Goal: Check status: Check status

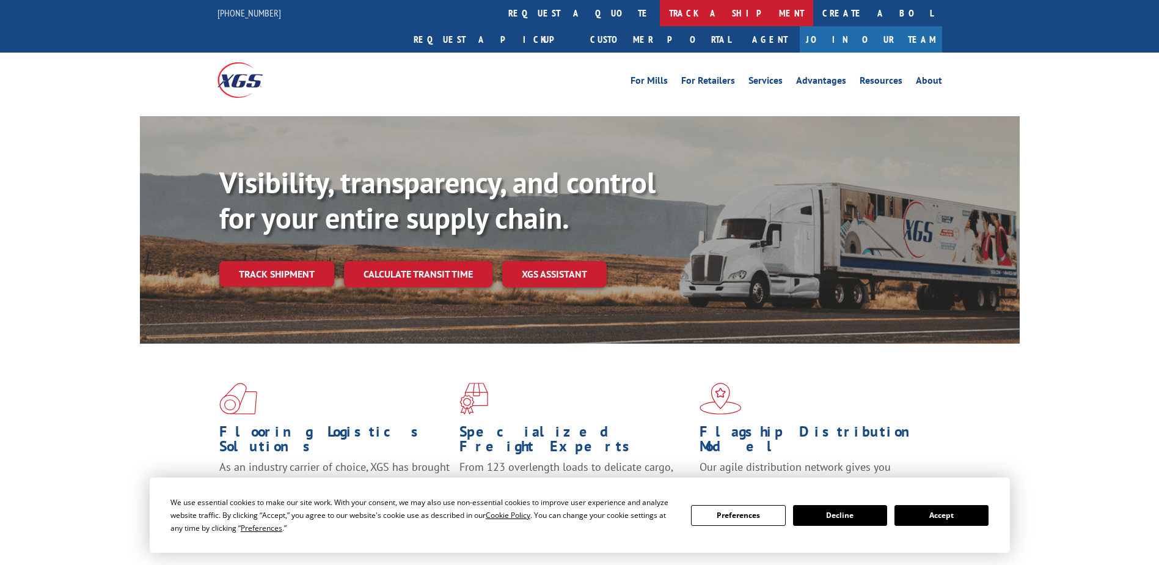
click at [660, 14] on link "track a shipment" at bounding box center [736, 13] width 153 height 26
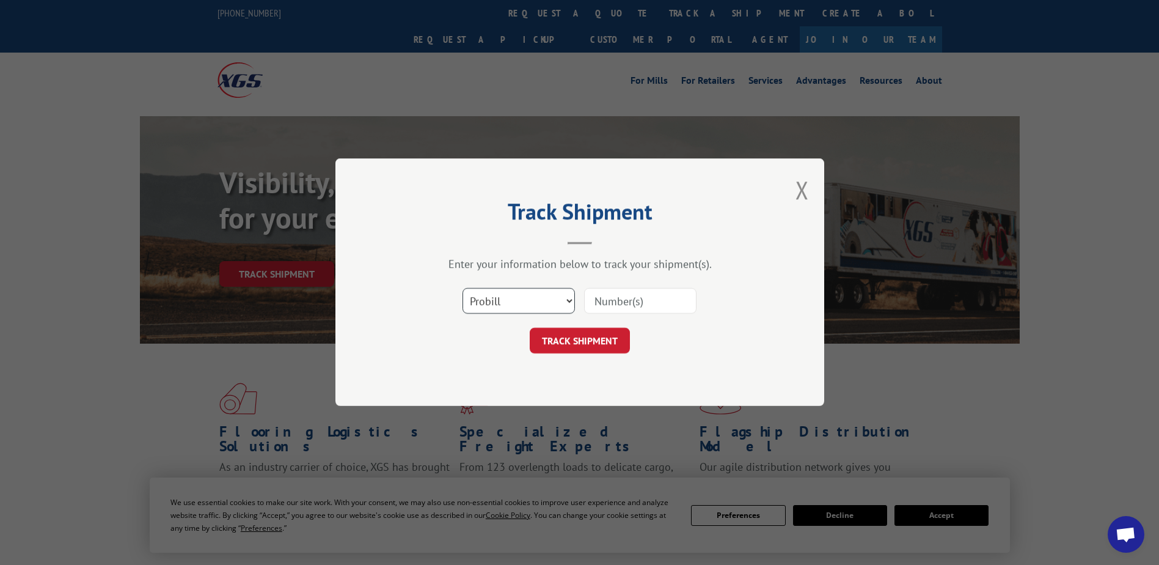
click at [552, 306] on select "Select category... Probill BOL PO" at bounding box center [519, 301] width 112 height 26
select select "bol"
click at [463, 288] on select "Select category... Probill BOL PO" at bounding box center [519, 301] width 112 height 26
click at [626, 302] on input at bounding box center [640, 301] width 112 height 26
paste input "2846223"
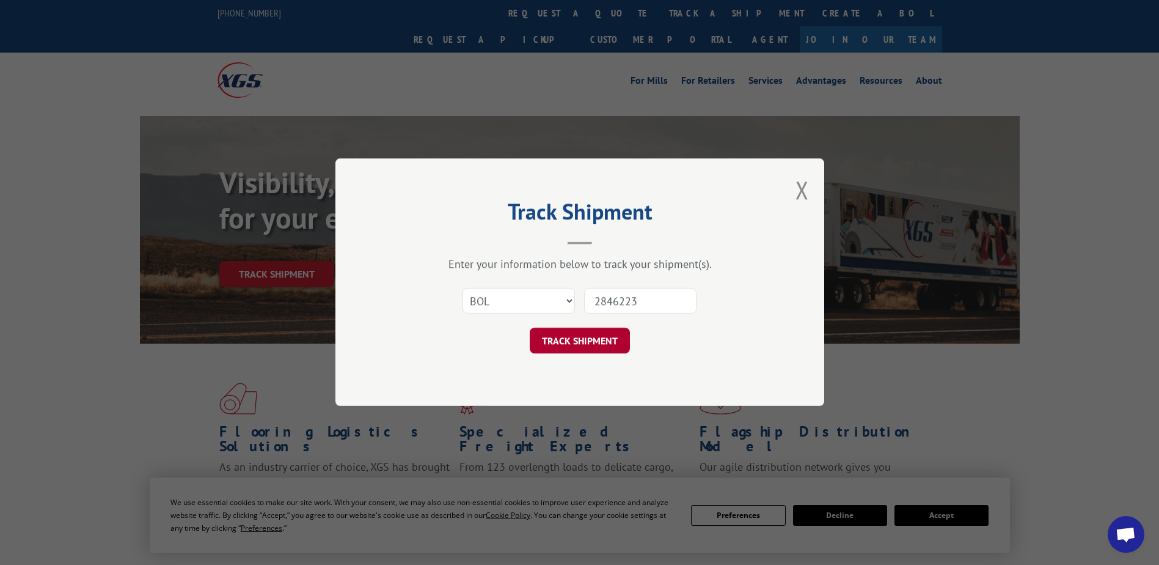
type input "2846223"
click at [581, 338] on button "TRACK SHIPMENT" at bounding box center [580, 341] width 100 height 26
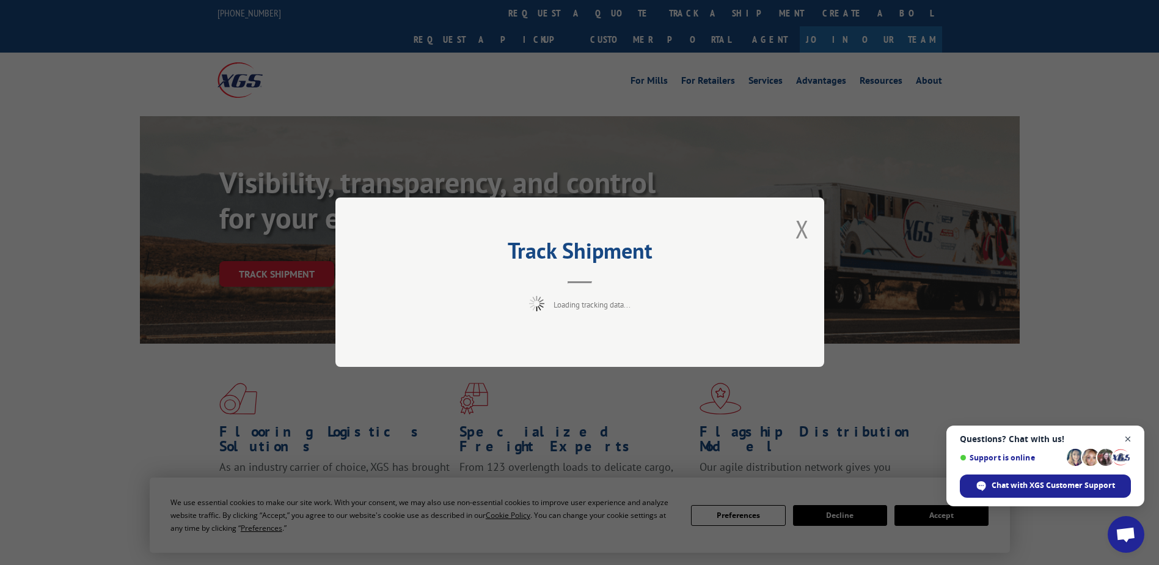
click at [1129, 440] on span "Close chat" at bounding box center [1128, 439] width 15 height 15
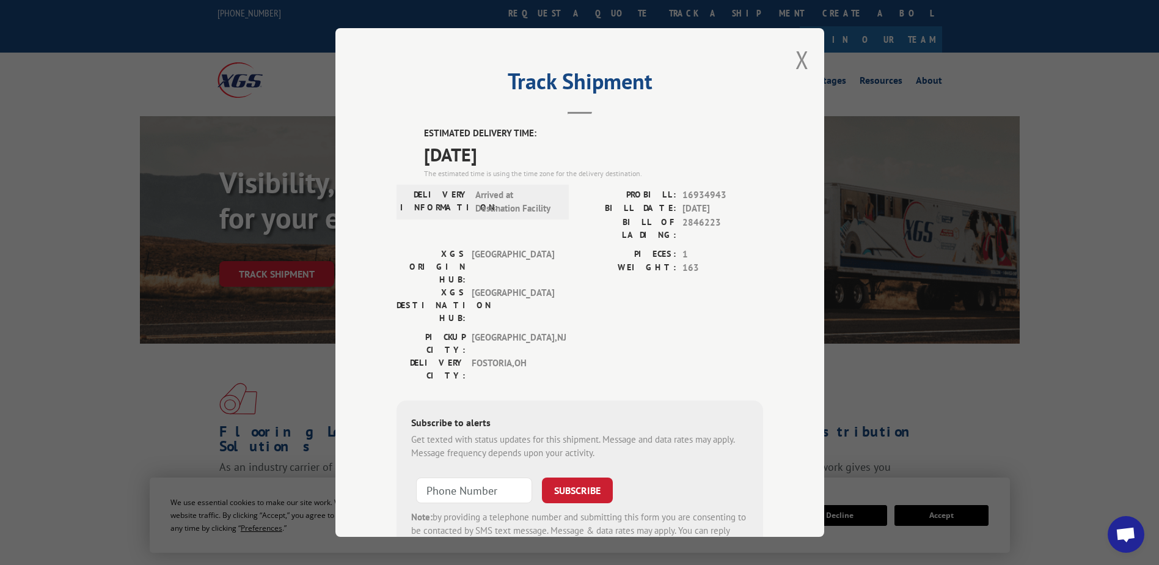
click at [805, 60] on div "Track Shipment ESTIMATED DELIVERY TIME: [DATE] The estimated time is using the …" at bounding box center [580, 282] width 489 height 509
